Goal: Find specific page/section

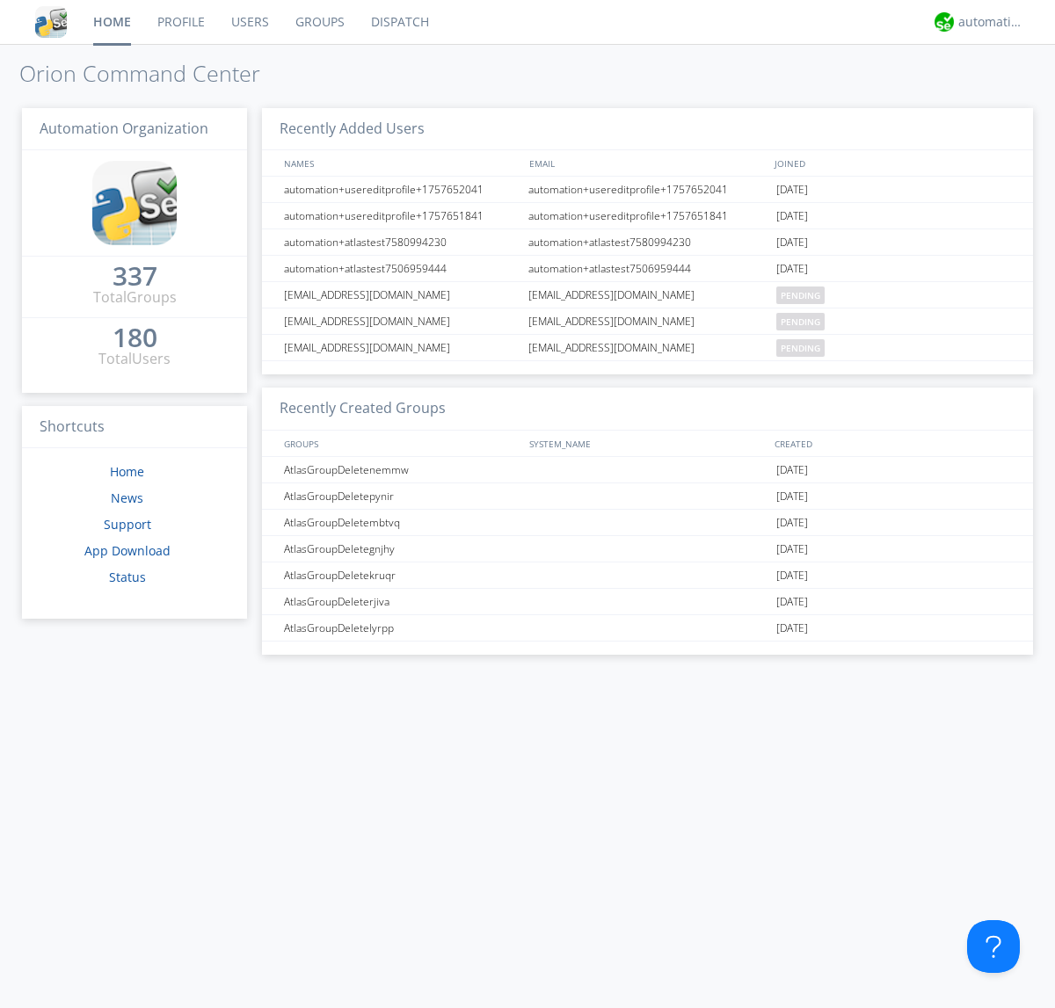
click at [318, 22] on link "Groups" at bounding box center [320, 22] width 76 height 44
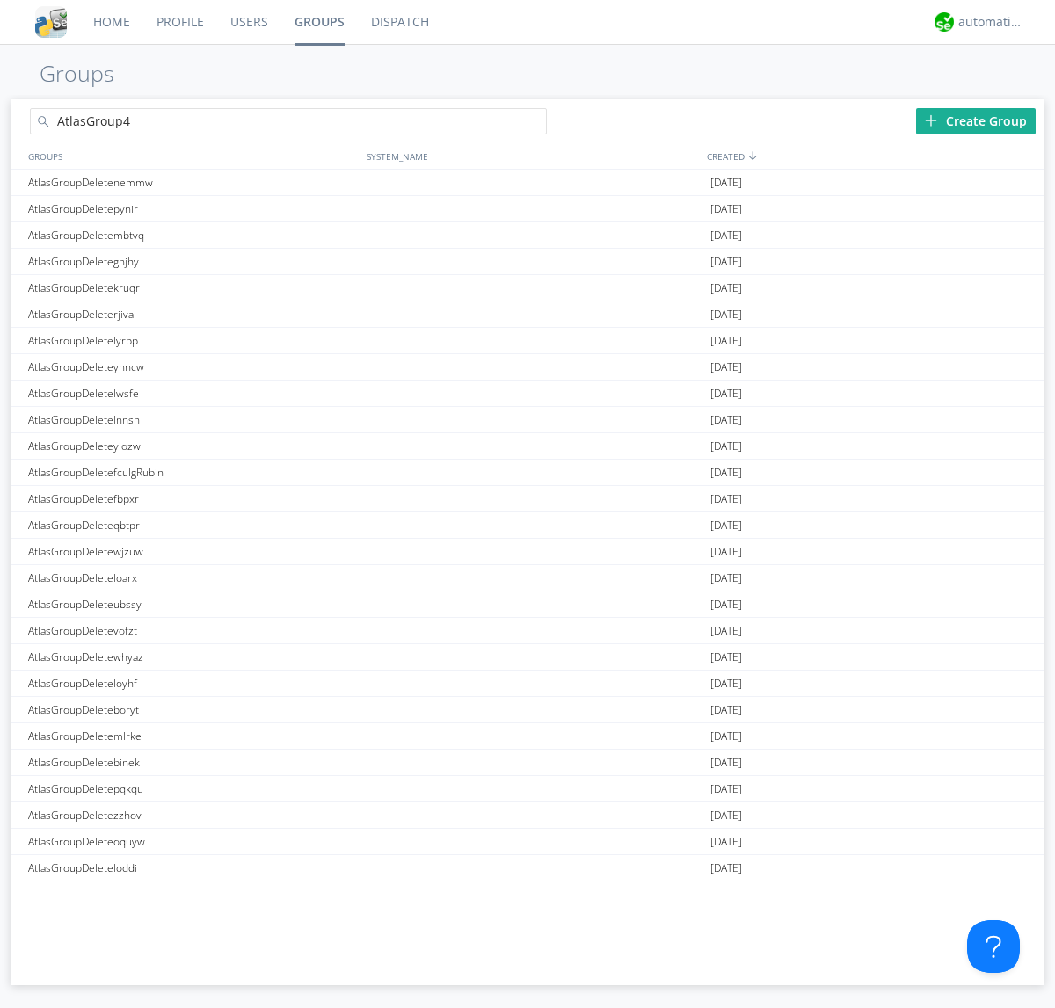
type input "AtlasGroup4"
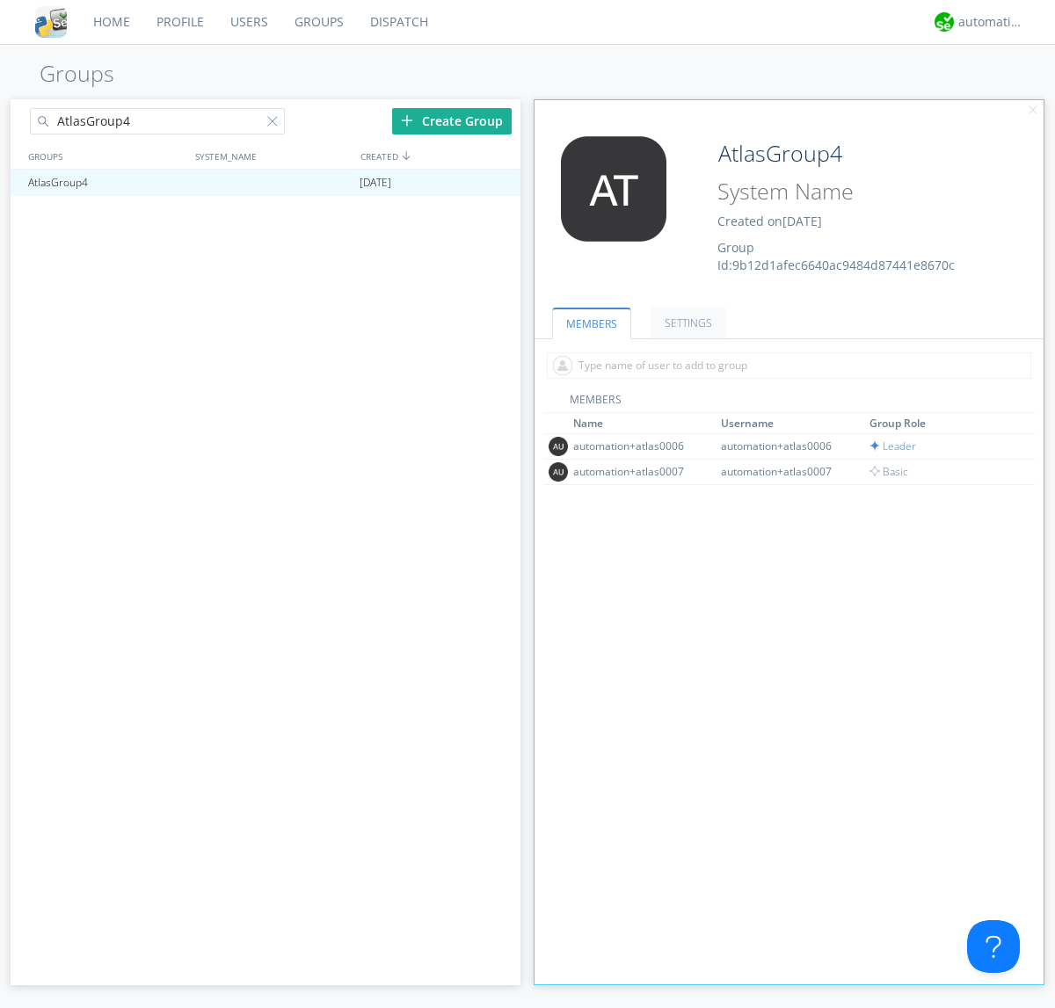
click at [686, 323] on link "SETTINGS" at bounding box center [688, 323] width 76 height 31
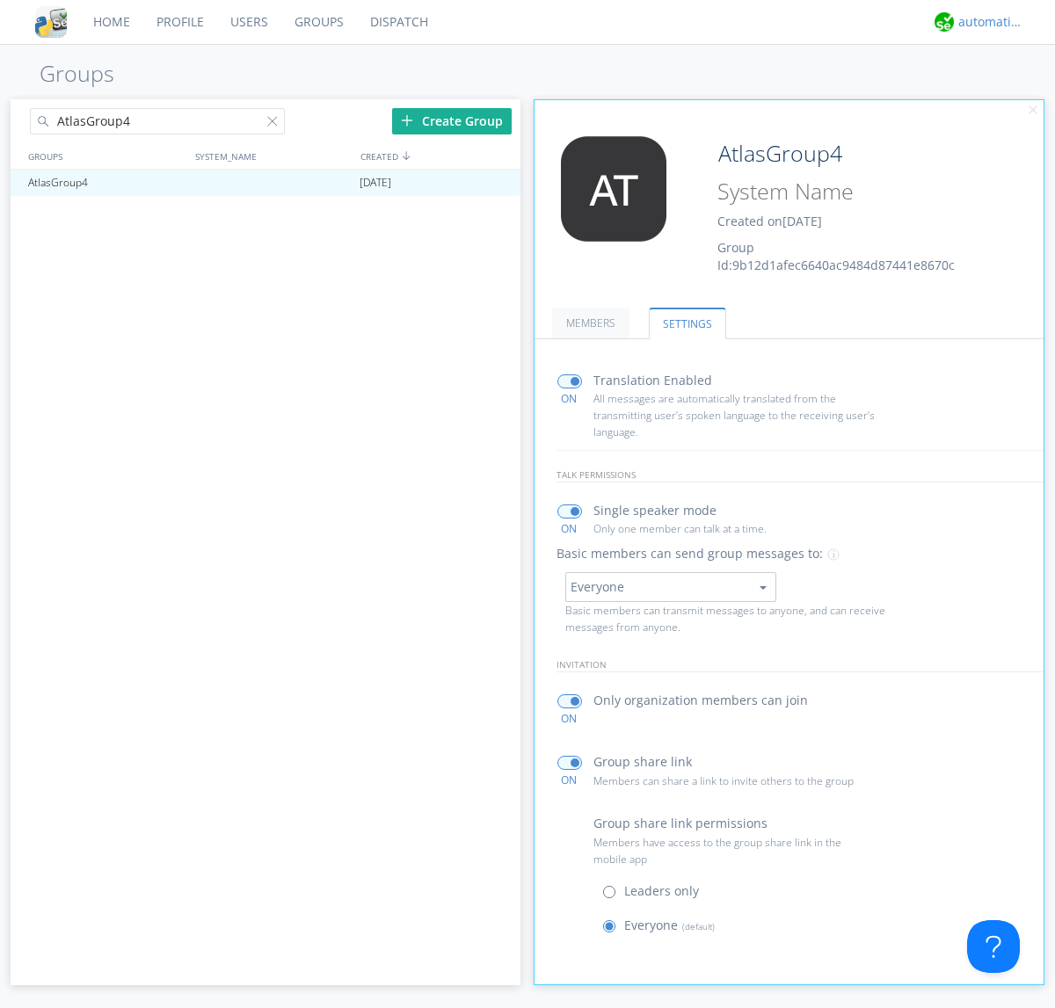
click at [986, 22] on div "automation+atlas" at bounding box center [991, 22] width 66 height 18
